Goal: Task Accomplishment & Management: Use online tool/utility

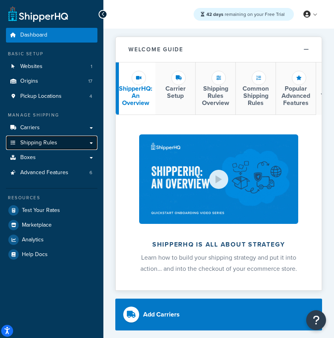
click at [47, 146] on span "Shipping Rules" at bounding box center [38, 143] width 37 height 7
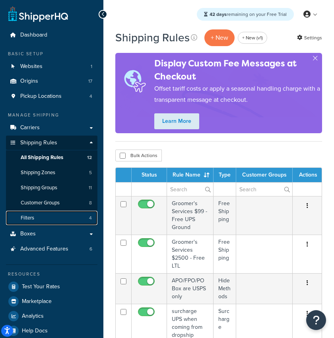
click at [64, 218] on link "Filters 4" at bounding box center [51, 218] width 91 height 15
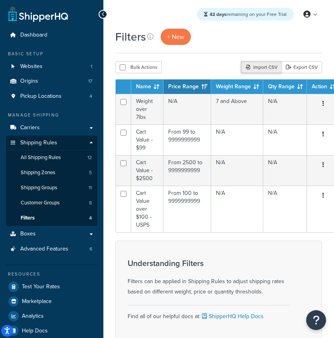
click at [257, 68] on div "Import CSV" at bounding box center [261, 67] width 41 height 12
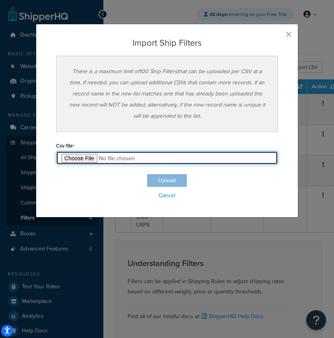
click at [69, 156] on input "file" at bounding box center [167, 158] width 222 height 14
type input "C:\fakepath\Shipping Filter Export-2025-09-19 0628.csv"
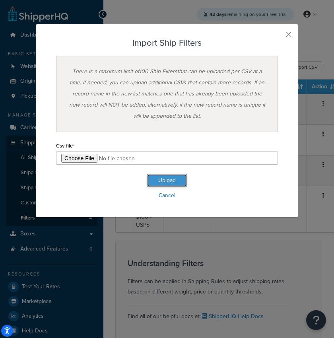
click at [176, 178] on button "Upload" at bounding box center [167, 180] width 40 height 13
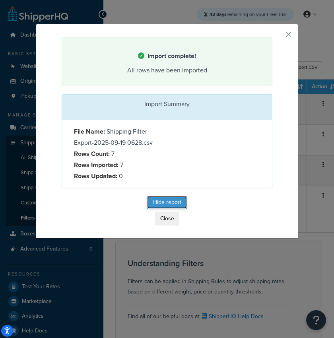
click at [164, 200] on button "Hide report" at bounding box center [167, 202] width 40 height 13
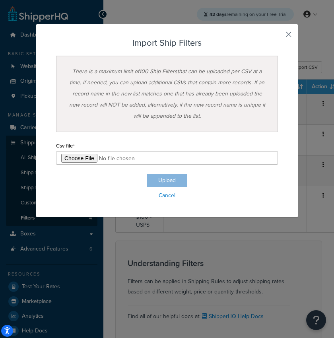
click at [278, 36] on button "button" at bounding box center [277, 37] width 2 height 2
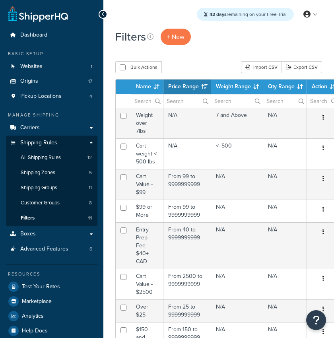
select select "15"
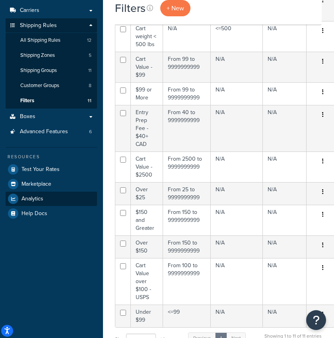
scroll to position [117, 0]
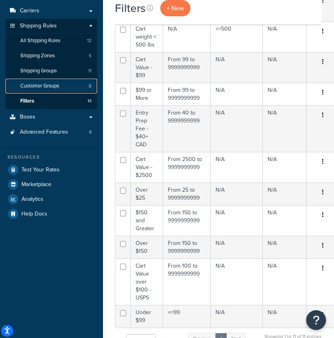
click at [69, 84] on link "Customer Groups 8" at bounding box center [51, 86] width 91 height 15
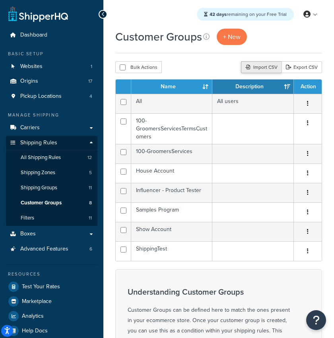
click at [264, 66] on div "Import CSV" at bounding box center [261, 67] width 41 height 12
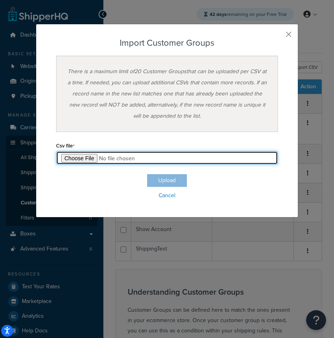
click at [82, 156] on input "file" at bounding box center [167, 158] width 222 height 14
type input "C:\fakepath\Customer Group Export-2025-09-19 0629.csv"
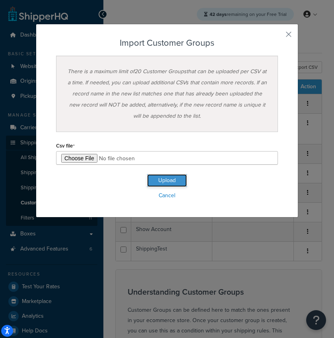
click at [160, 180] on button "Upload" at bounding box center [167, 180] width 40 height 13
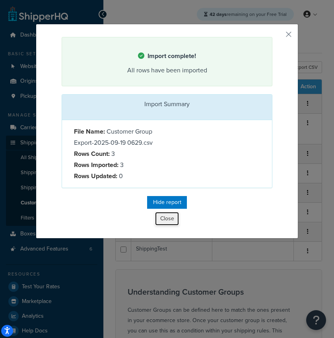
click at [167, 218] on button "Close" at bounding box center [167, 219] width 24 height 14
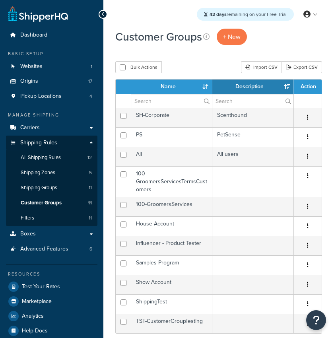
select select "15"
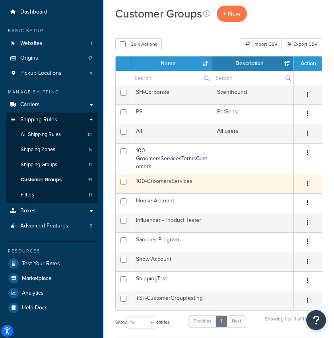
scroll to position [25, 0]
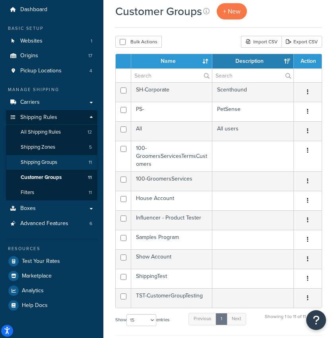
click at [51, 162] on span "Shipping Groups" at bounding box center [39, 162] width 37 height 7
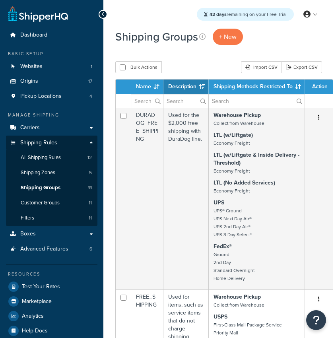
select select "15"
click at [259, 70] on div "Import CSV" at bounding box center [261, 67] width 41 height 12
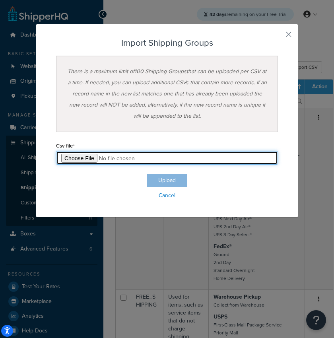
click at [81, 157] on input "file" at bounding box center [167, 158] width 222 height 14
type input "C:\fakepath\Shipping Group Export-2025-09-19 0629.csv"
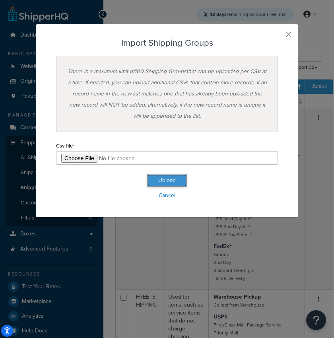
click at [176, 179] on button "Upload" at bounding box center [167, 180] width 40 height 13
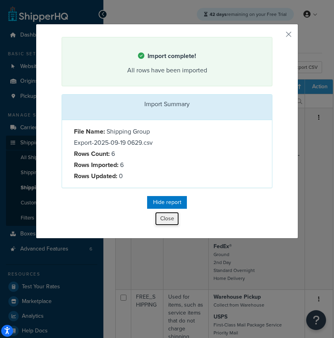
click at [168, 220] on button "Close" at bounding box center [167, 219] width 24 height 14
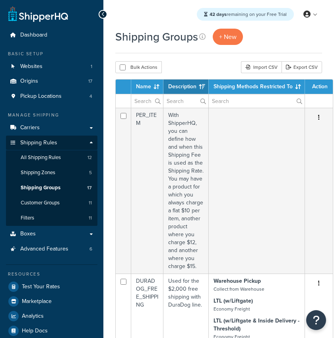
select select "15"
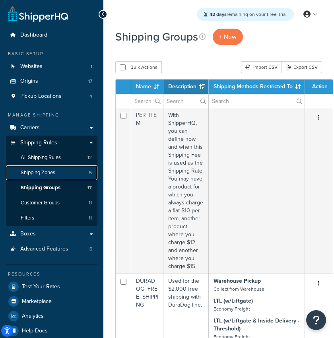
click at [51, 168] on link "Shipping Zones 5" at bounding box center [51, 172] width 91 height 15
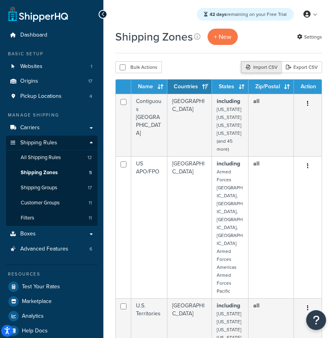
click at [270, 64] on div "Import CSV" at bounding box center [261, 67] width 41 height 12
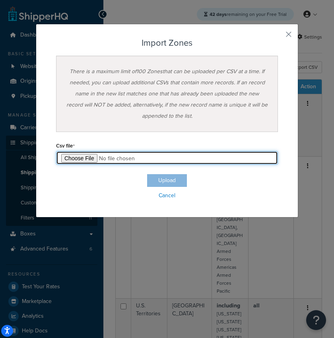
click at [66, 158] on input "file" at bounding box center [167, 158] width 222 height 14
type input "C:\fakepath\Zone Export-2025-09-19 0630.csv"
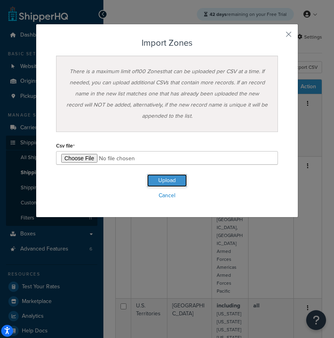
click at [171, 179] on button "Upload" at bounding box center [167, 180] width 40 height 13
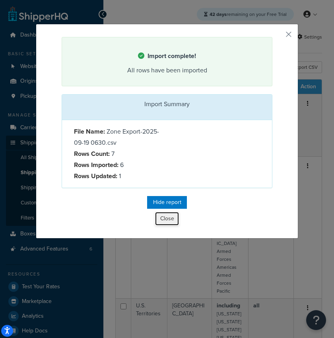
click at [166, 219] on button "Close" at bounding box center [167, 219] width 24 height 14
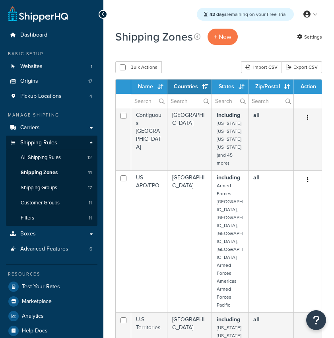
select select "15"
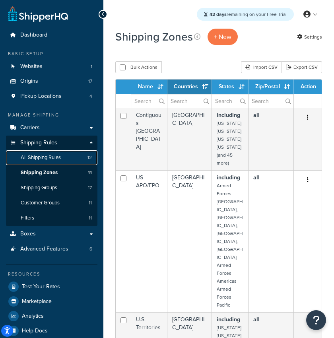
click at [39, 155] on span "All Shipping Rules" at bounding box center [41, 157] width 40 height 7
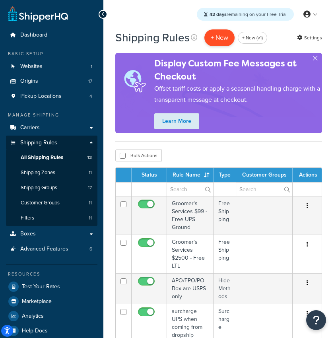
click at [216, 40] on p "+ New" at bounding box center [219, 37] width 30 height 16
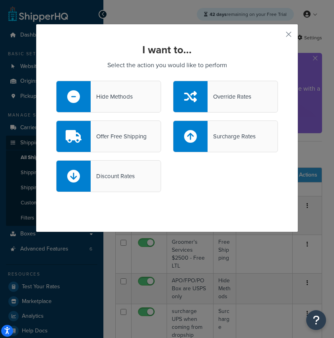
click at [132, 102] on div "Hide Methods" at bounding box center [108, 97] width 105 height 32
click at [0, 0] on input "Hide Methods" at bounding box center [0, 0] width 0 height 0
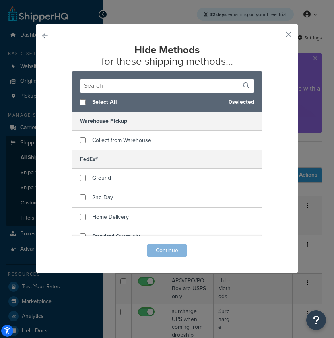
click at [115, 88] on input "text" at bounding box center [167, 86] width 174 height 14
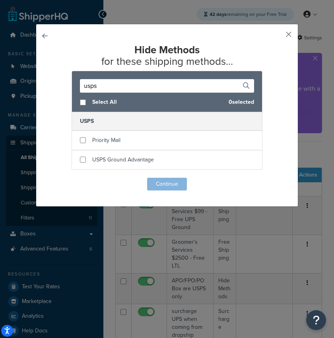
type input "usps"
click at [278, 36] on button "button" at bounding box center [277, 37] width 2 height 2
